Goal: Check status: Check status

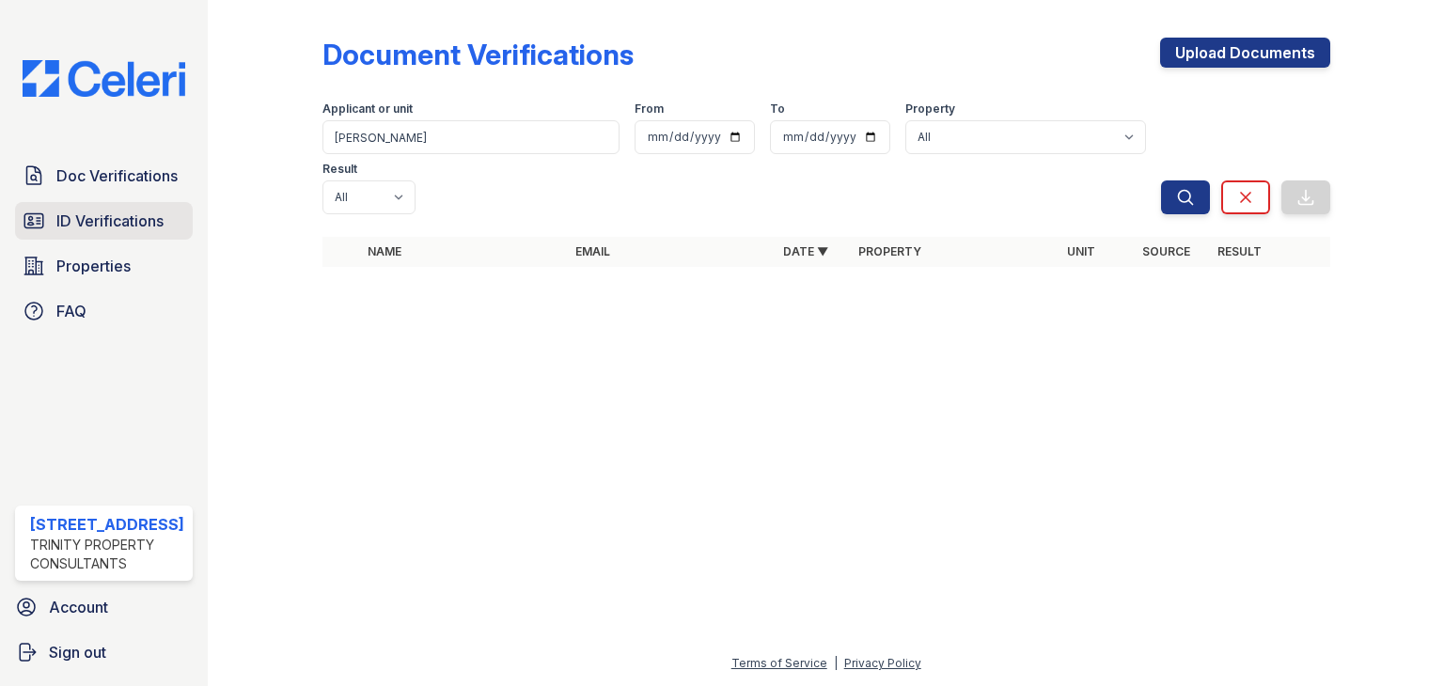
click at [90, 222] on span "ID Verifications" at bounding box center [109, 221] width 107 height 23
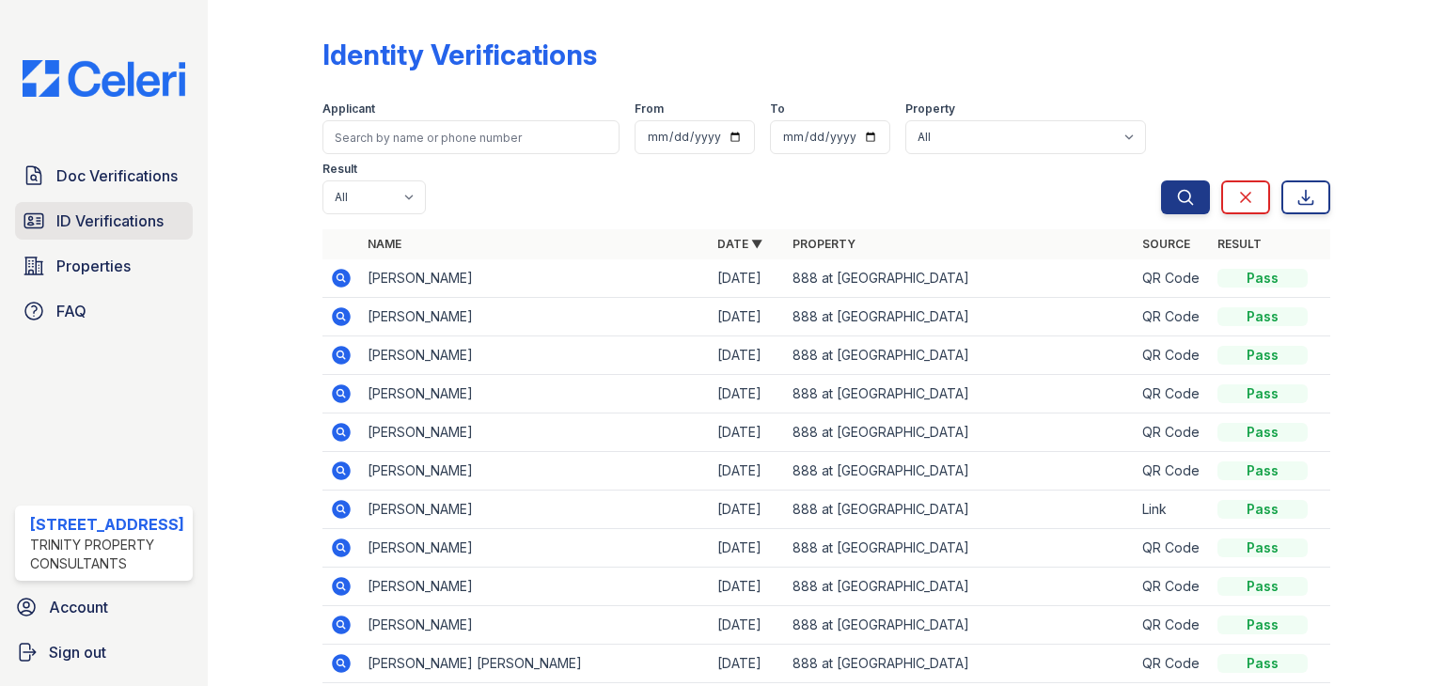
click at [94, 225] on span "ID Verifications" at bounding box center [109, 221] width 107 height 23
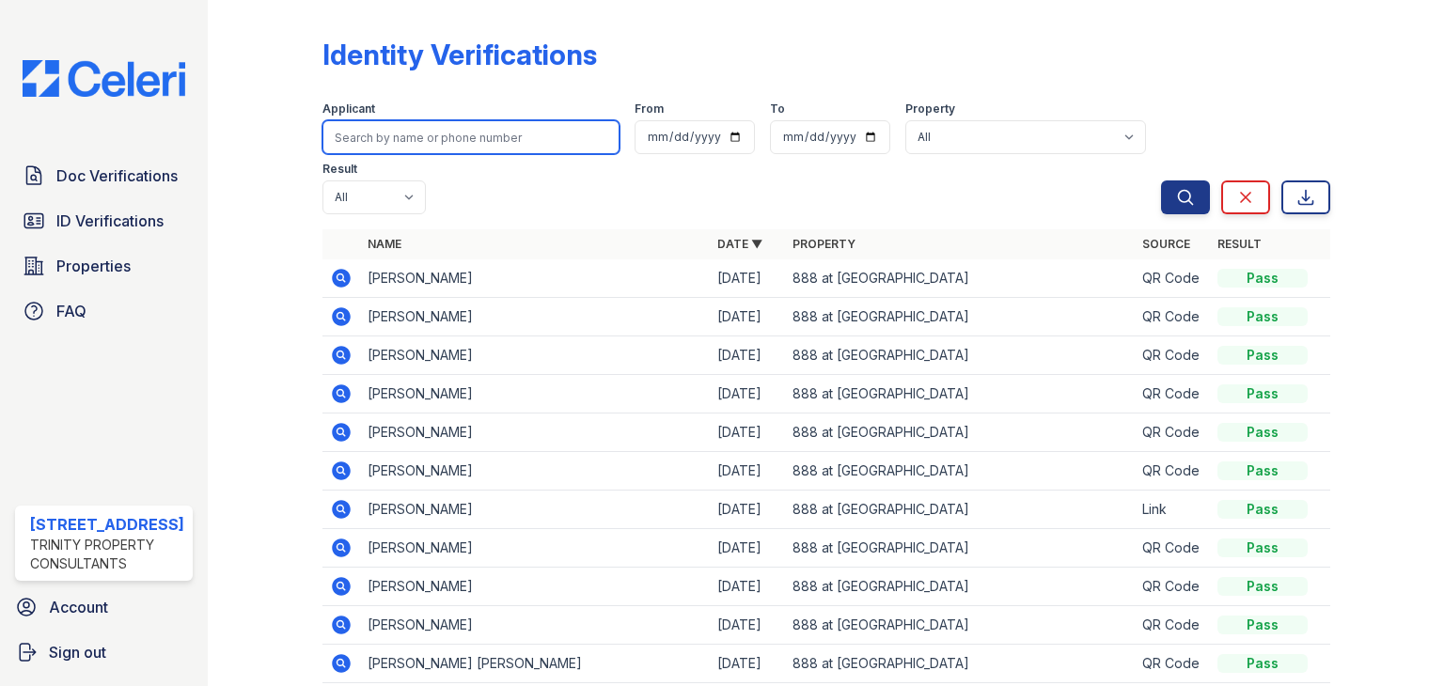
drag, startPoint x: 1433, startPoint y: 298, endPoint x: 353, endPoint y: 134, distance: 1092.8
click at [353, 134] on input "search" at bounding box center [470, 137] width 297 height 34
type input "mauricio"
click at [1161, 181] on button "Search" at bounding box center [1185, 198] width 49 height 34
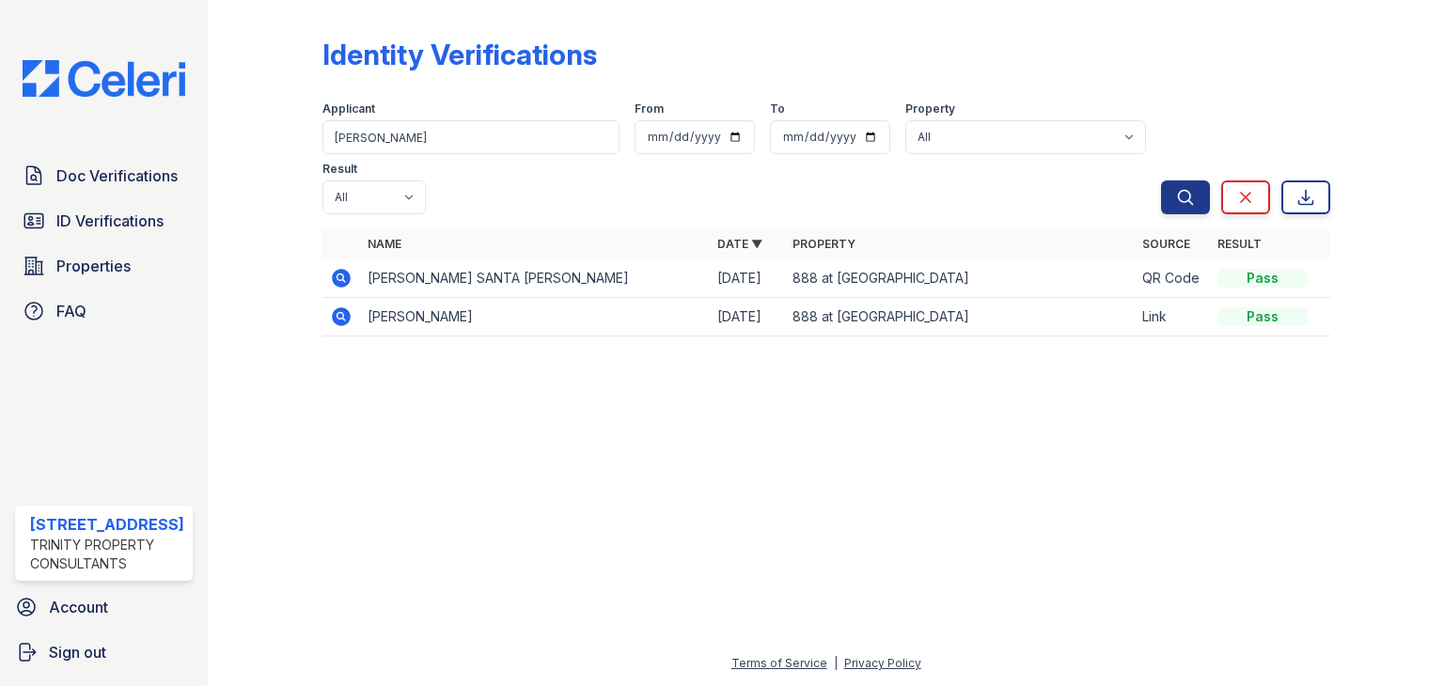
click at [331, 306] on icon at bounding box center [341, 317] width 23 height 23
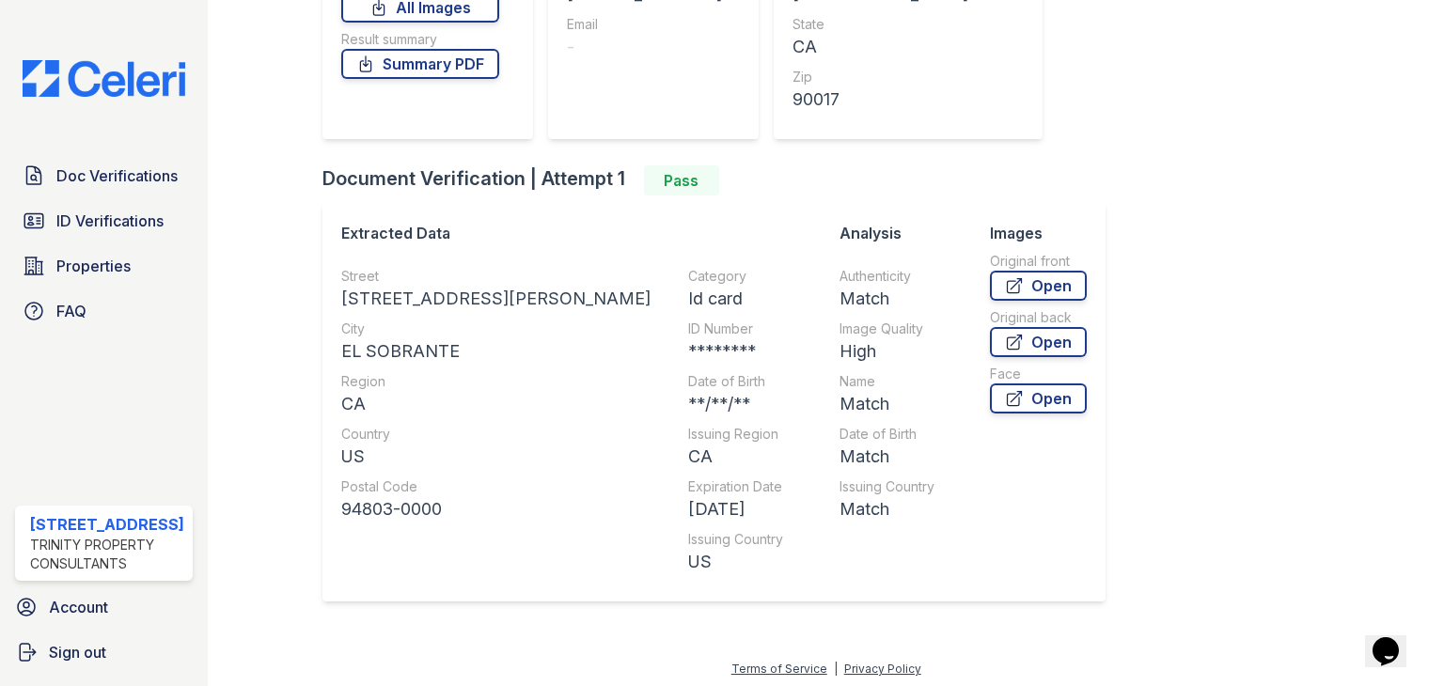
scroll to position [340, 0]
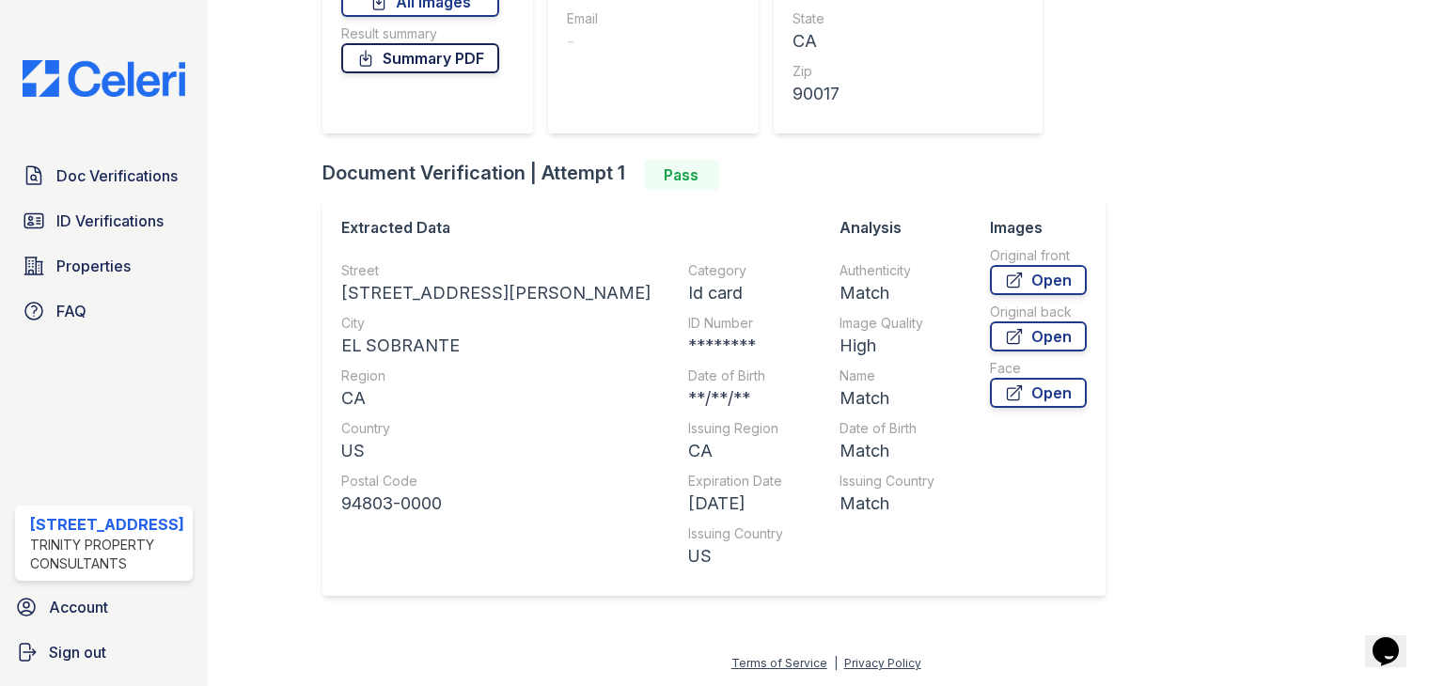
click at [464, 60] on link "Summary PDF" at bounding box center [420, 58] width 158 height 30
click at [467, 2] on link "All Images" at bounding box center [420, 2] width 158 height 30
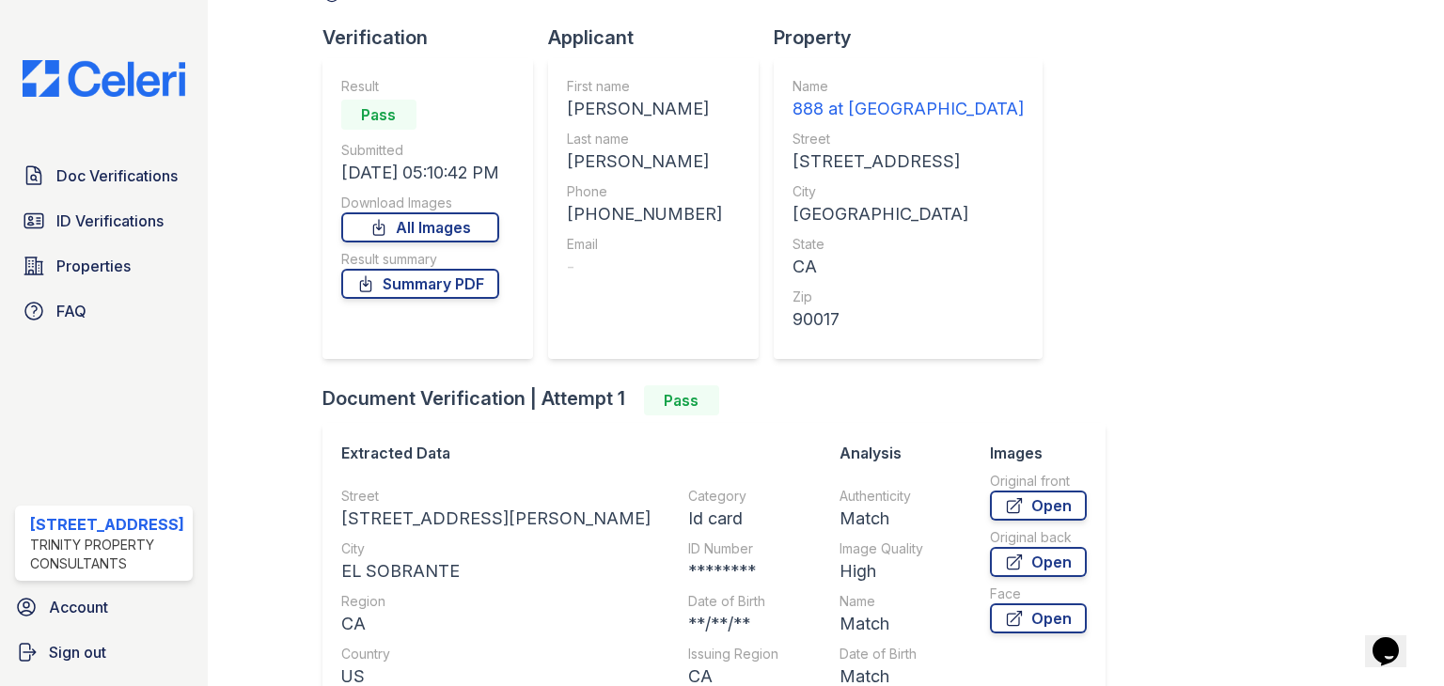
scroll to position [0, 0]
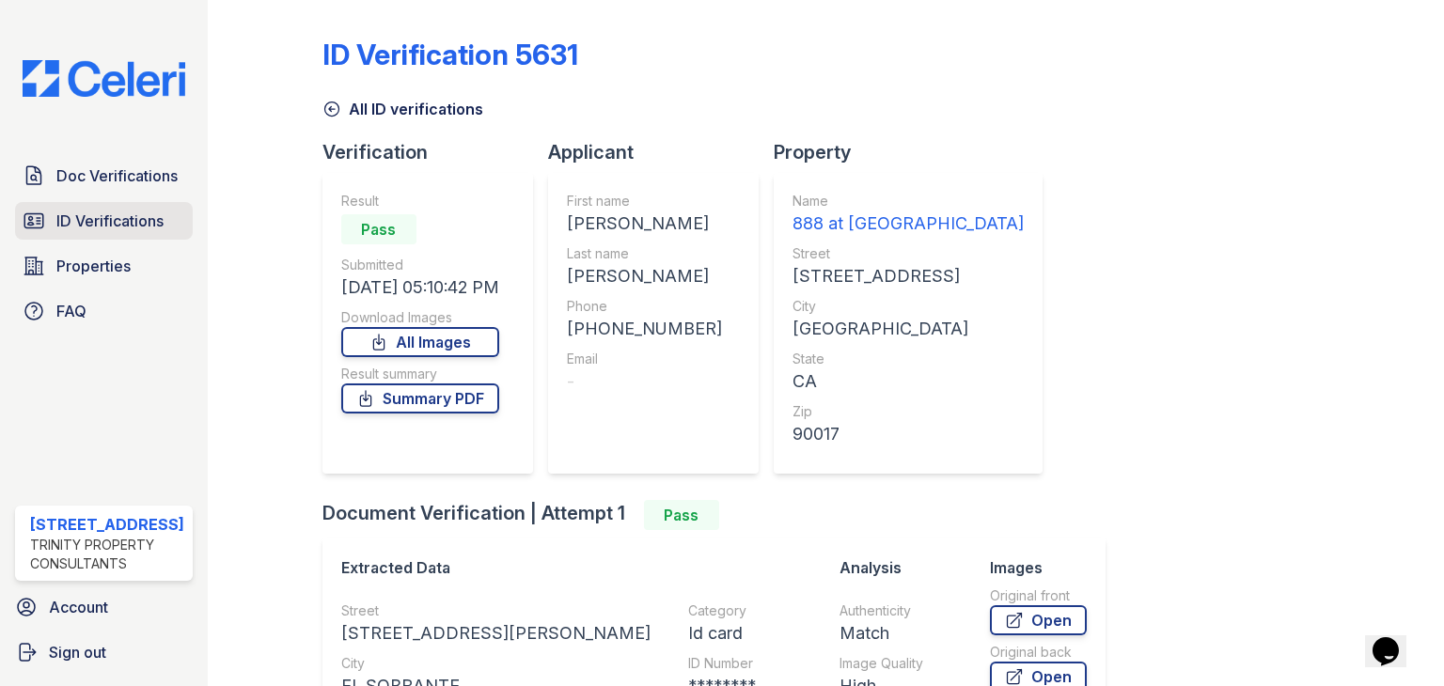
click at [131, 225] on span "ID Verifications" at bounding box center [109, 221] width 107 height 23
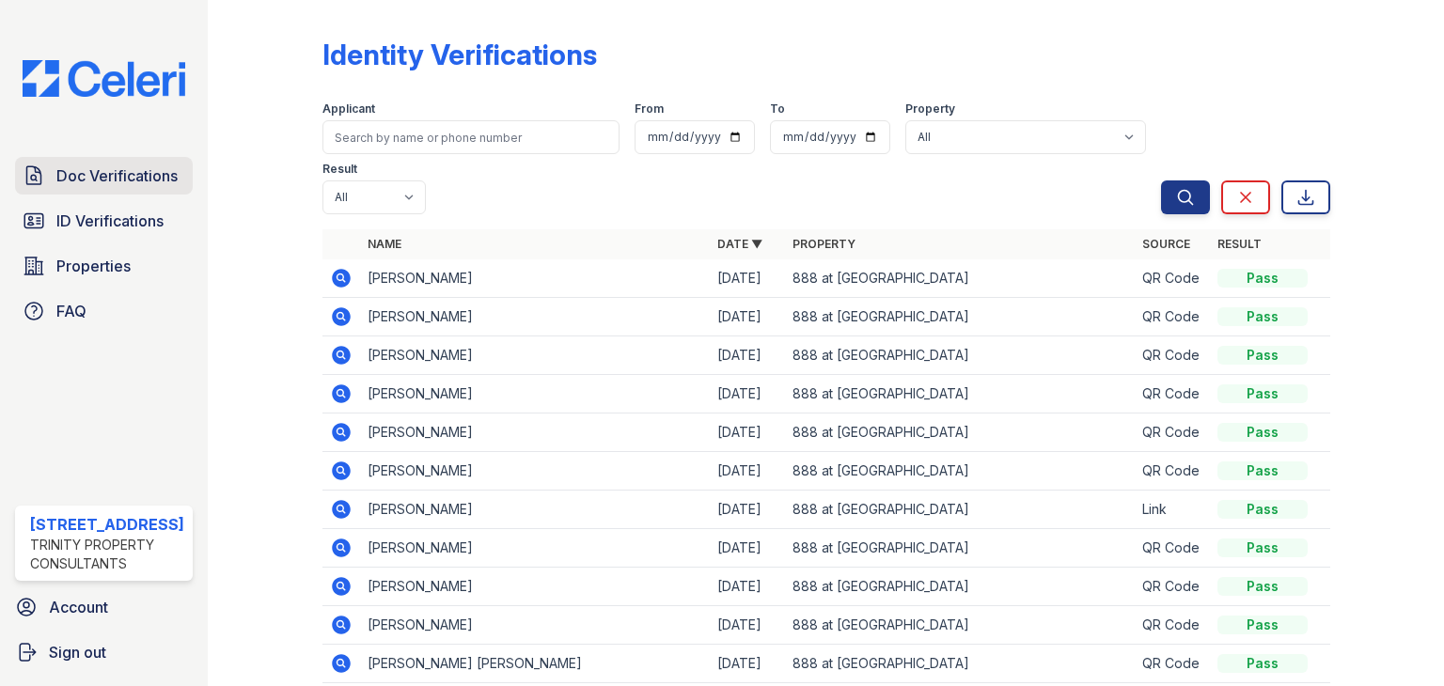
click at [91, 173] on span "Doc Verifications" at bounding box center [116, 176] width 121 height 23
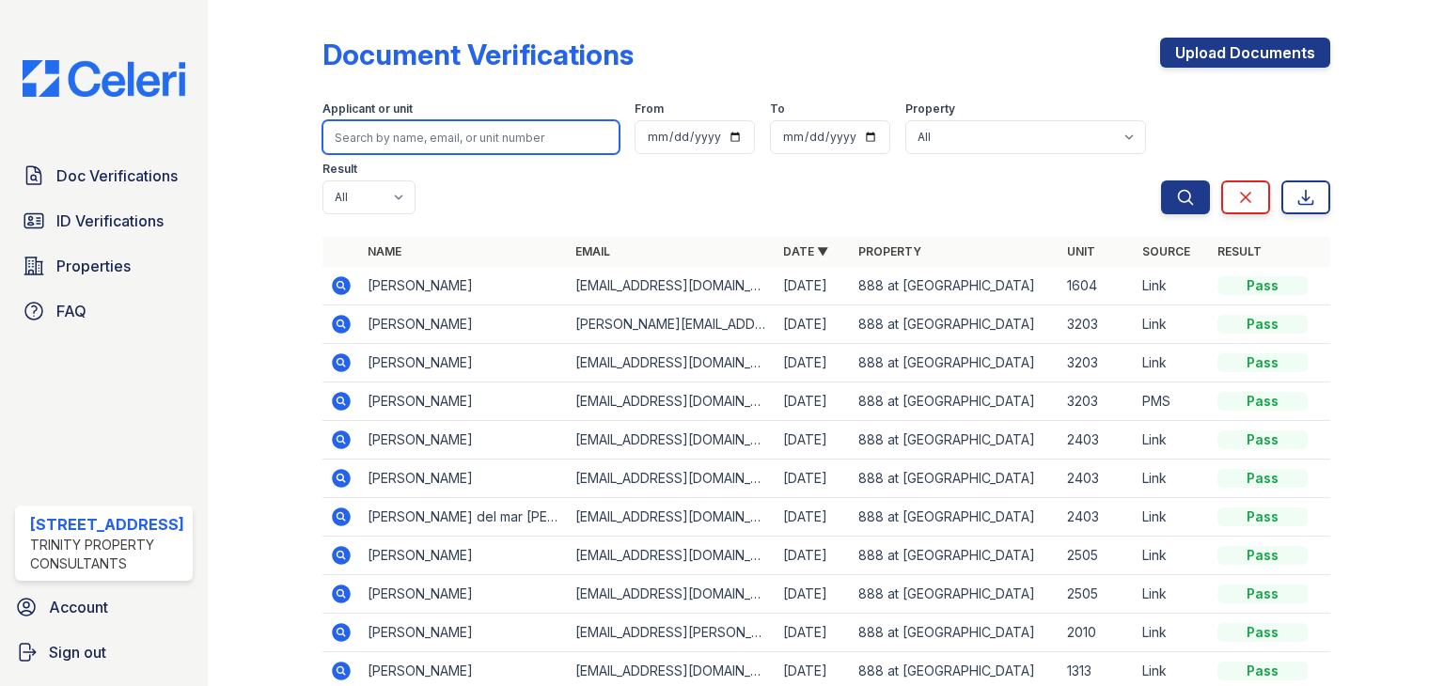
click at [441, 140] on input "search" at bounding box center [470, 137] width 297 height 34
type input "jade"
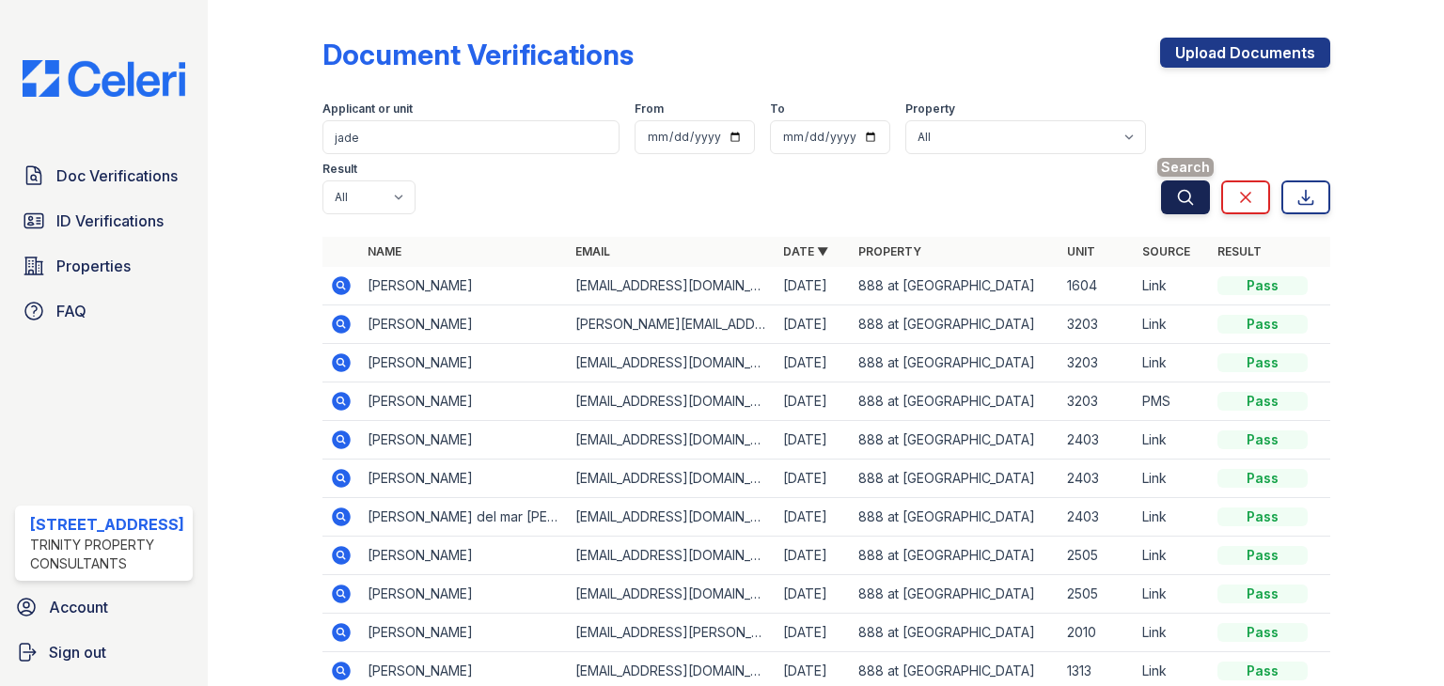
click at [1176, 198] on icon "submit" at bounding box center [1185, 197] width 19 height 19
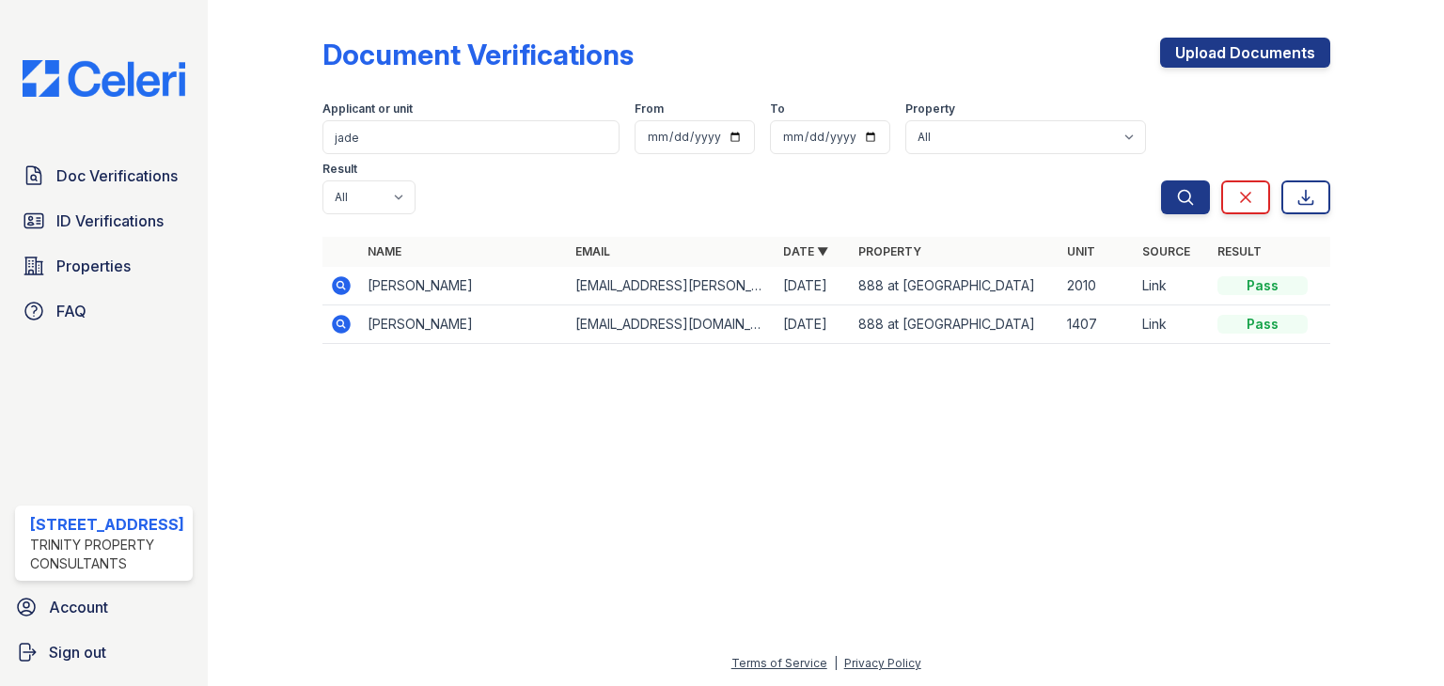
click at [343, 276] on icon at bounding box center [341, 285] width 19 height 19
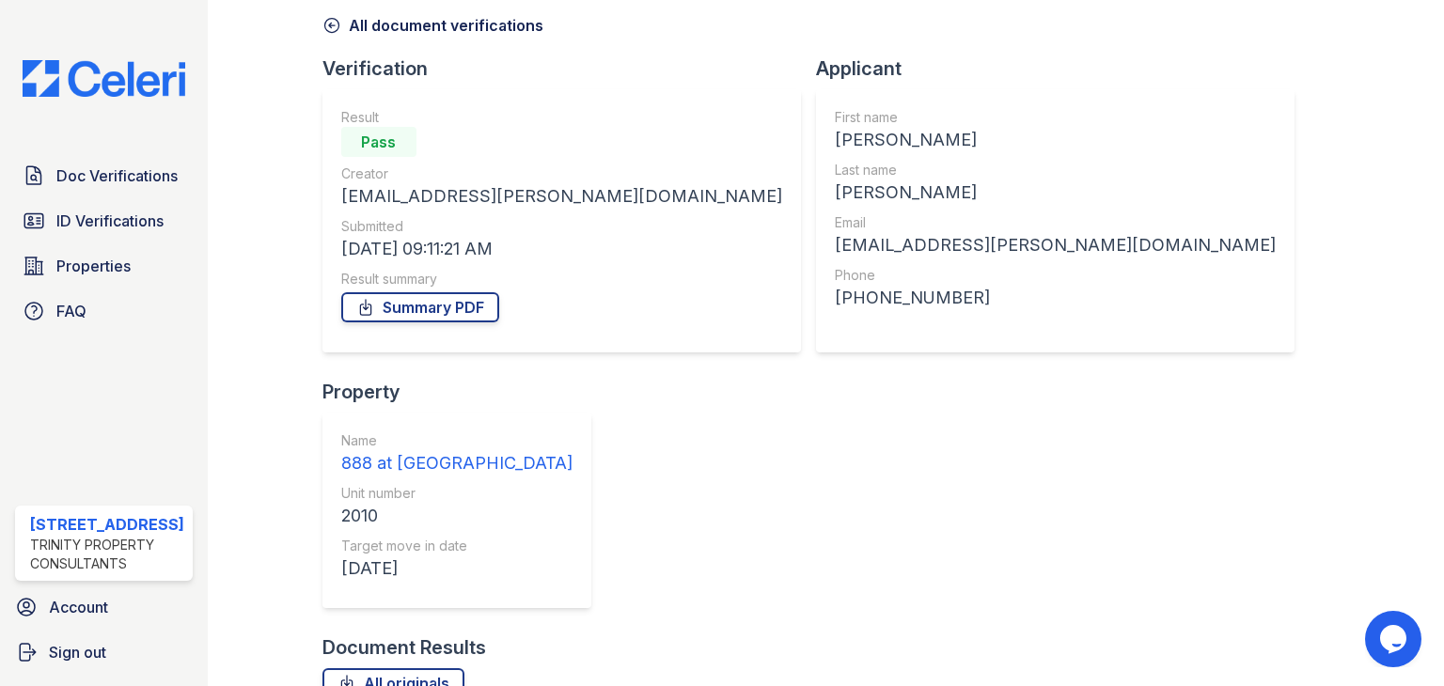
scroll to position [151, 0]
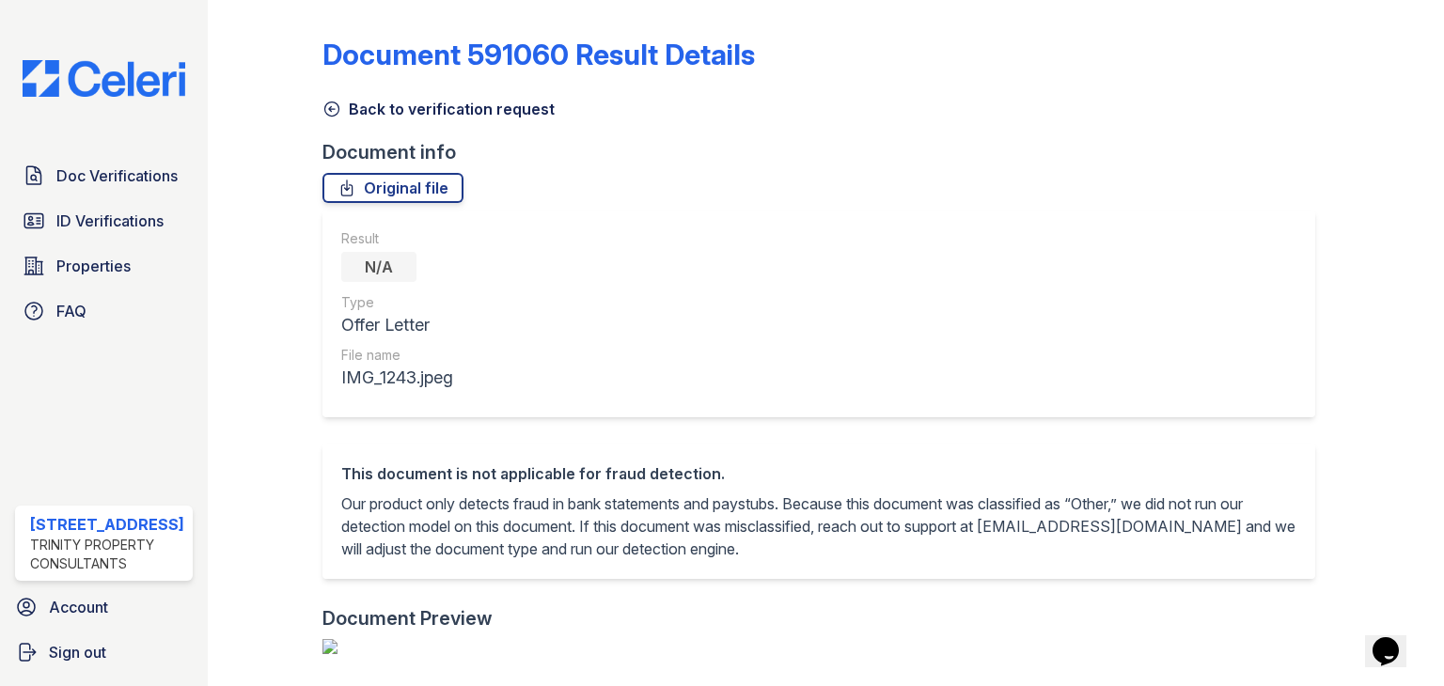
click at [331, 107] on icon at bounding box center [331, 109] width 19 height 19
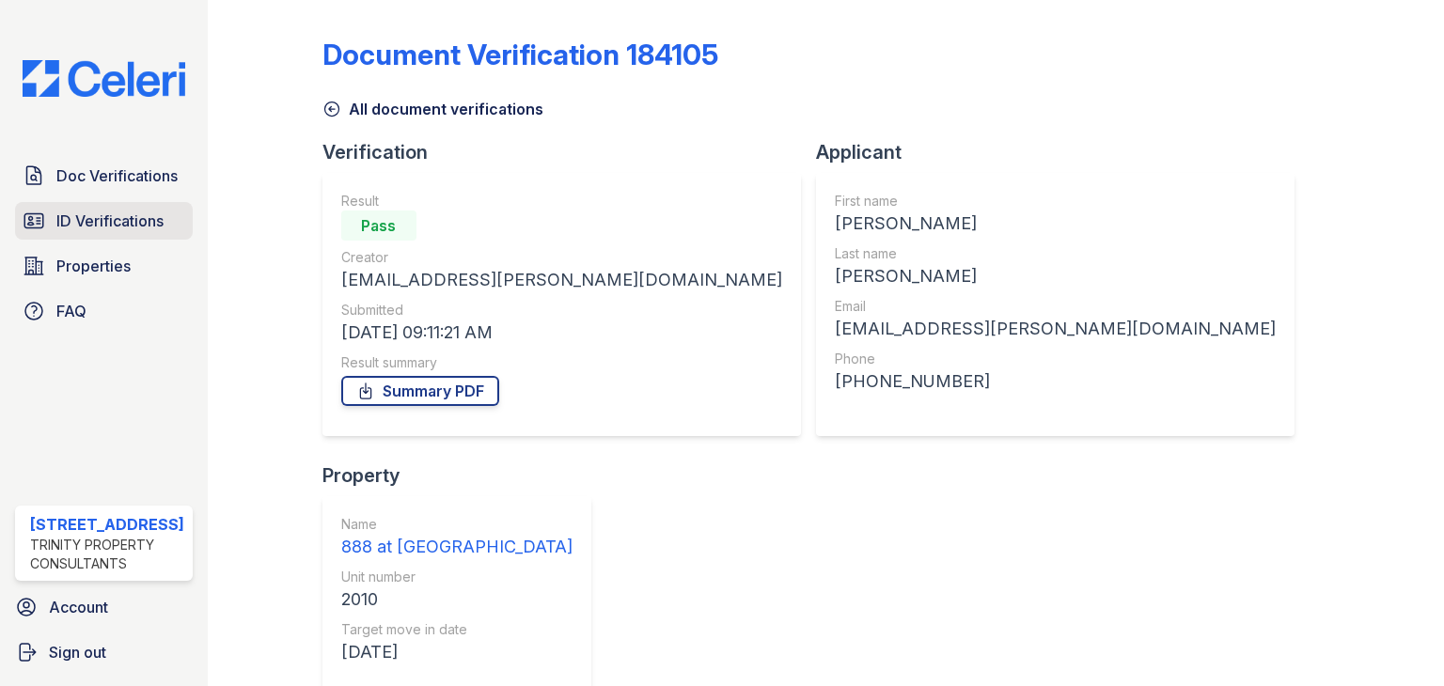
click at [118, 219] on span "ID Verifications" at bounding box center [109, 221] width 107 height 23
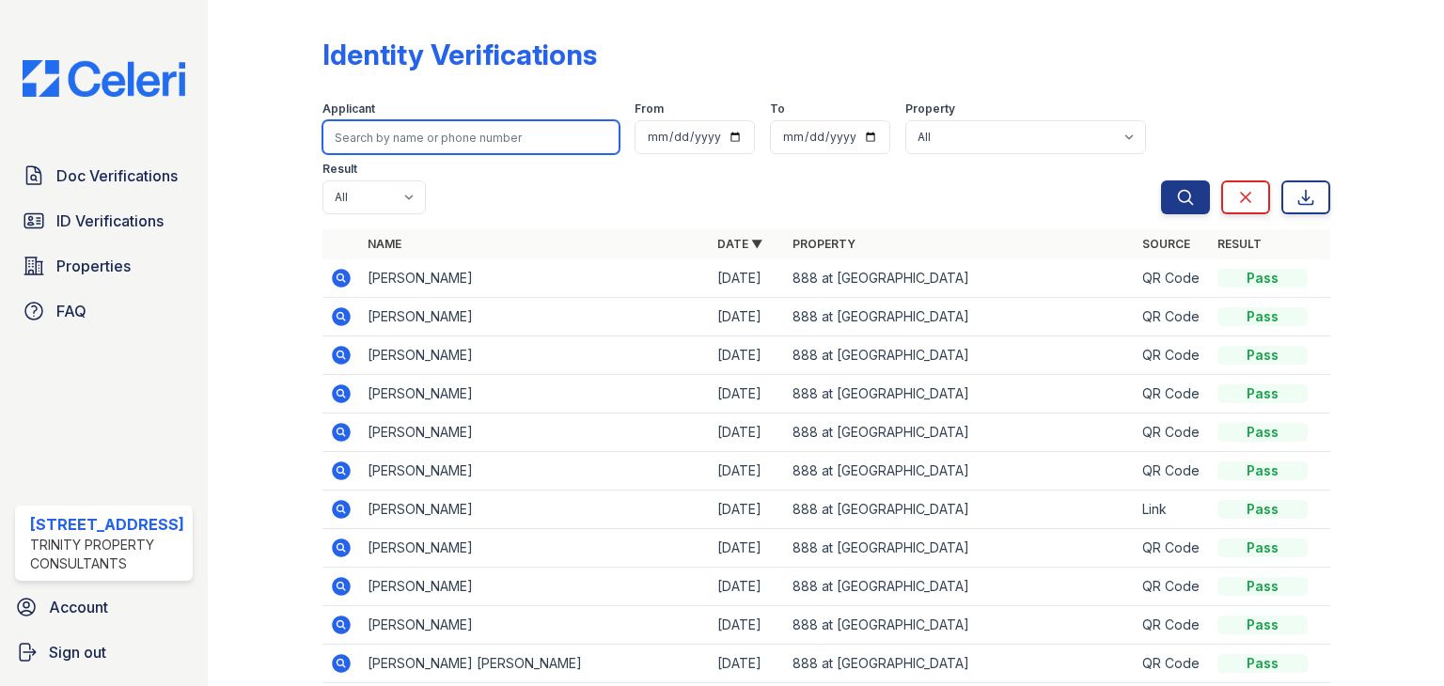
click at [395, 134] on input "search" at bounding box center [470, 137] width 297 height 34
type input "jade"
click at [1161, 181] on button "Search" at bounding box center [1185, 198] width 49 height 34
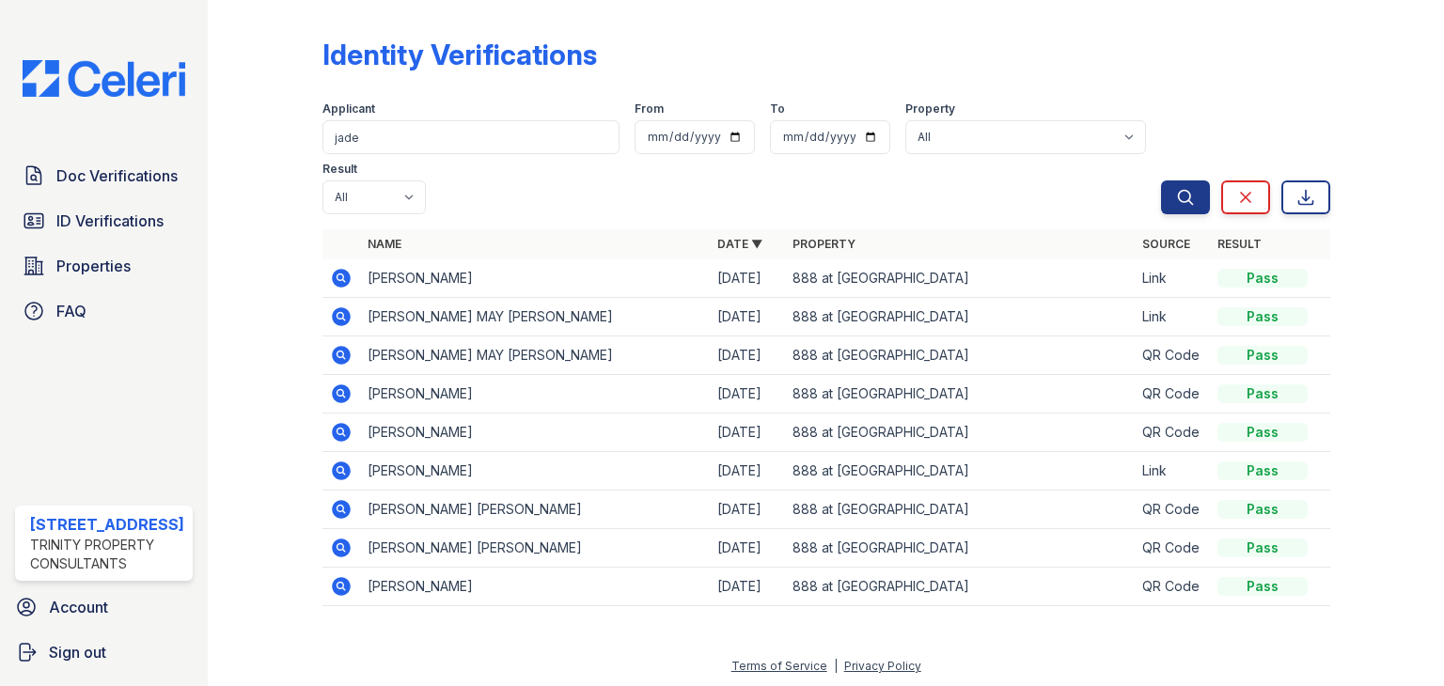
click at [339, 269] on icon at bounding box center [341, 278] width 19 height 19
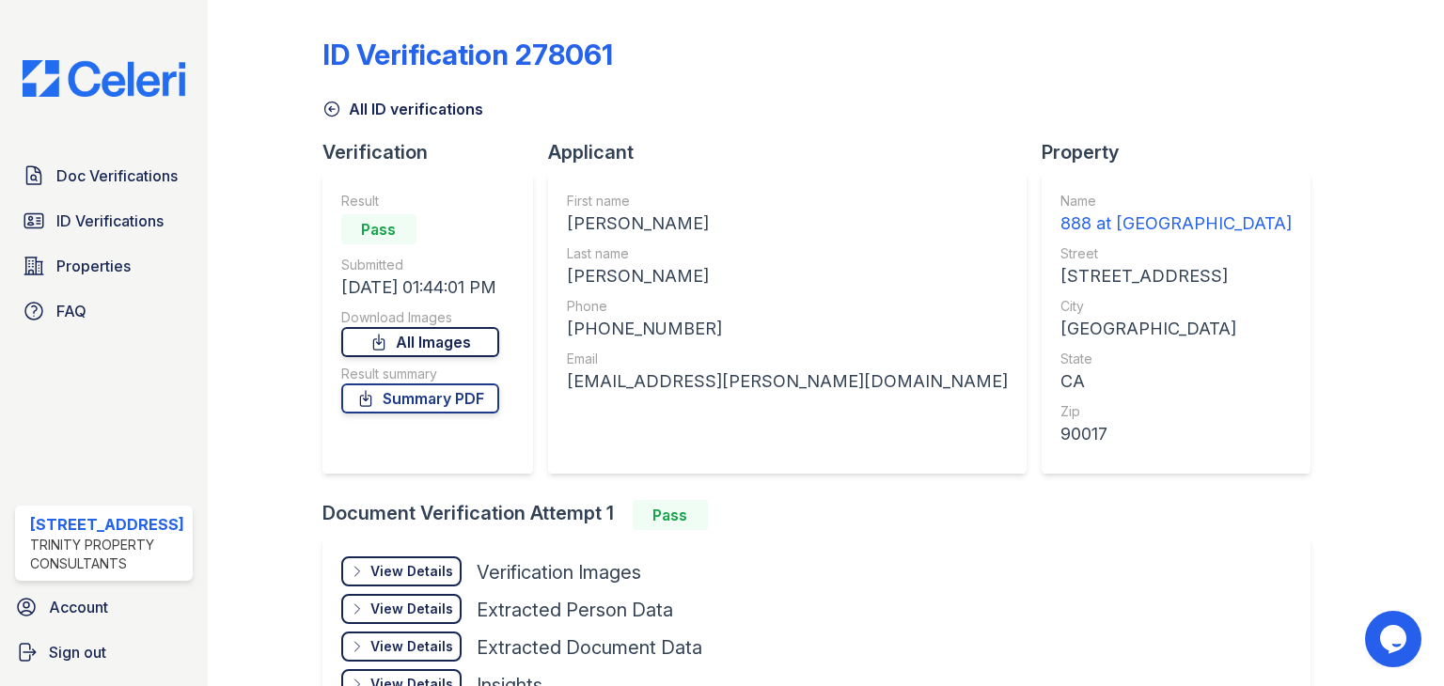
click at [429, 340] on link "All Images" at bounding box center [420, 342] width 158 height 30
